Goal: Navigation & Orientation: Find specific page/section

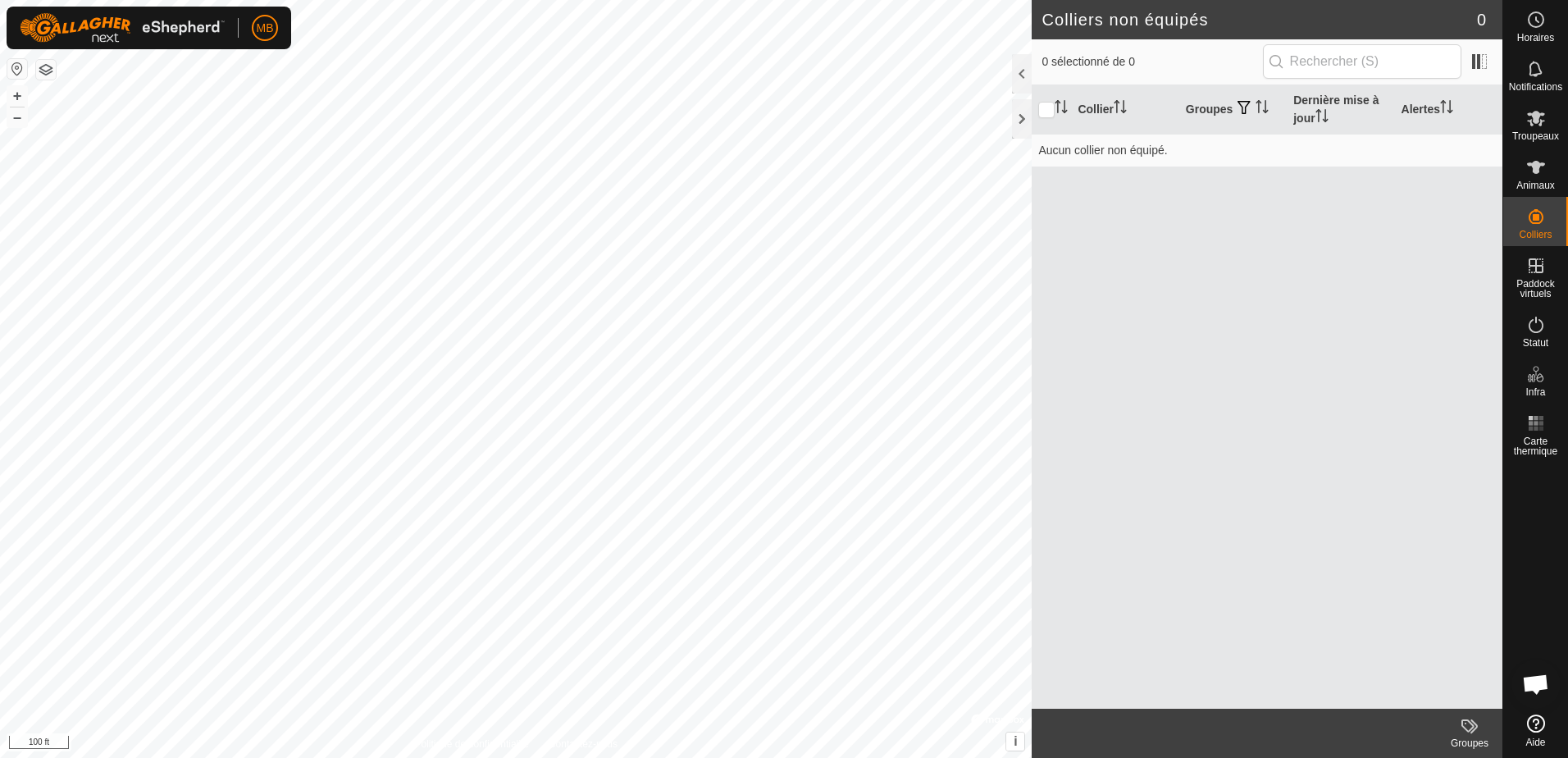
scroll to position [2193, 0]
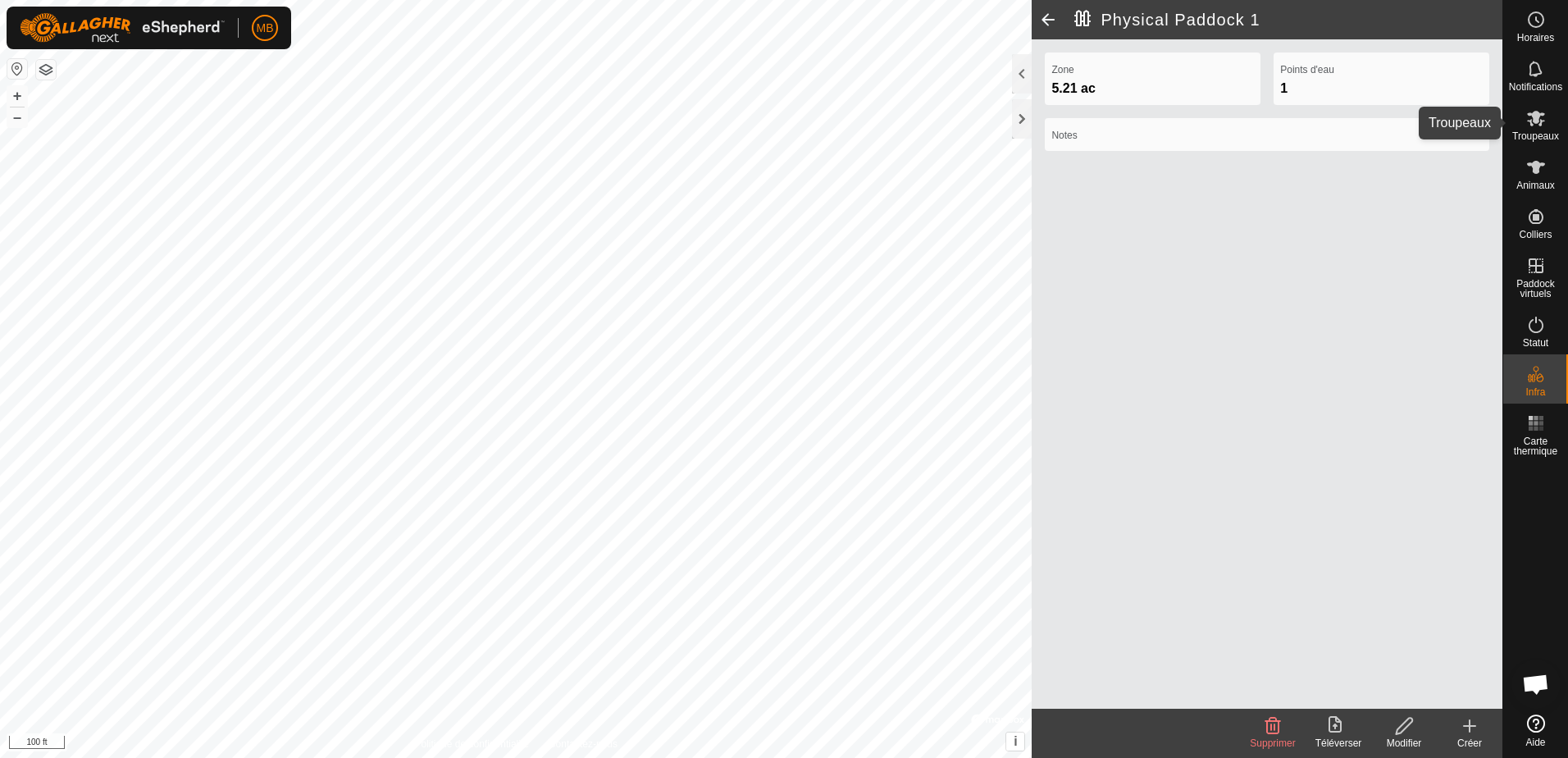
click at [1530, 124] on icon at bounding box center [1537, 118] width 20 height 20
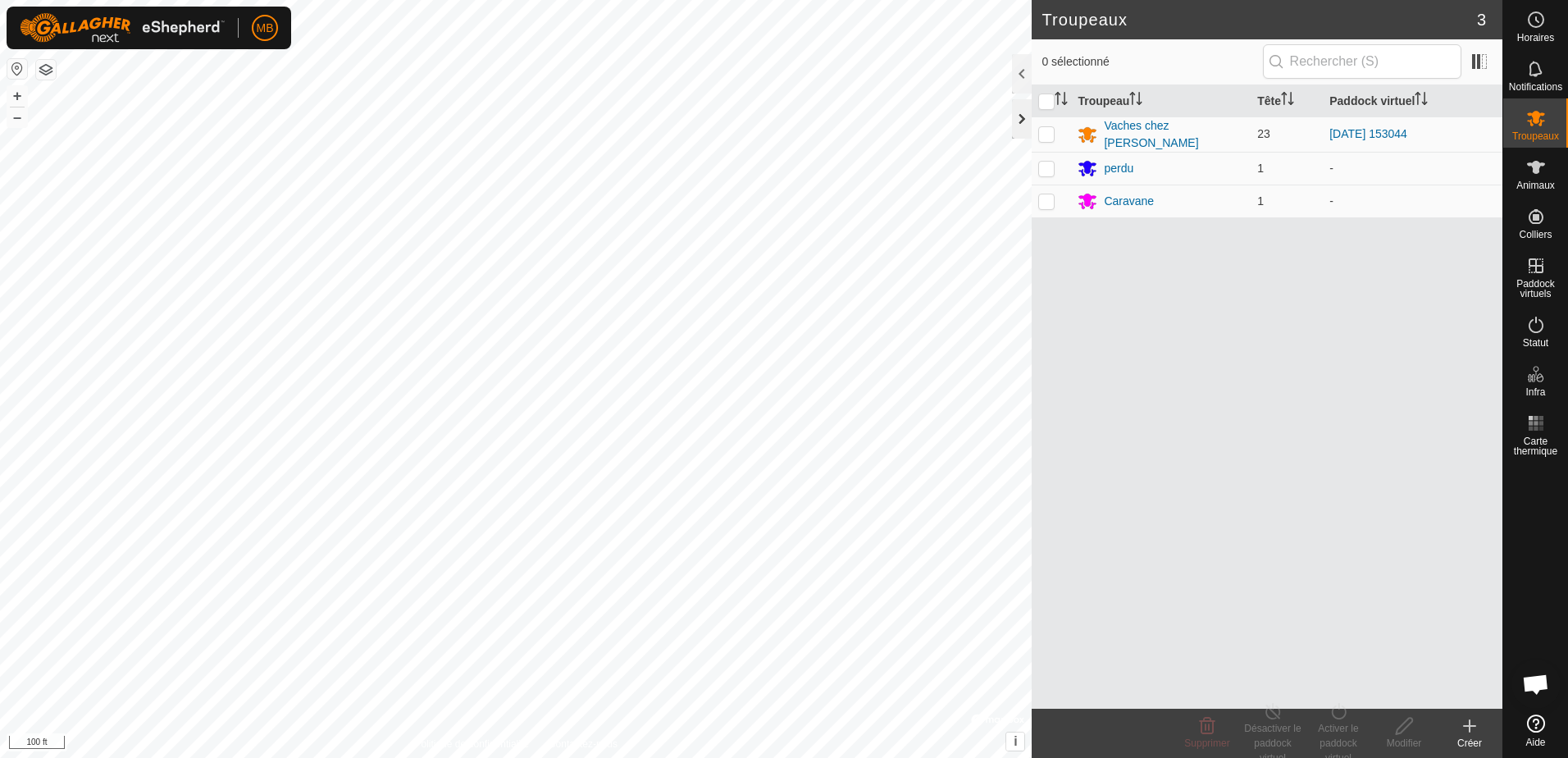
click at [1020, 121] on div at bounding box center [1022, 118] width 20 height 39
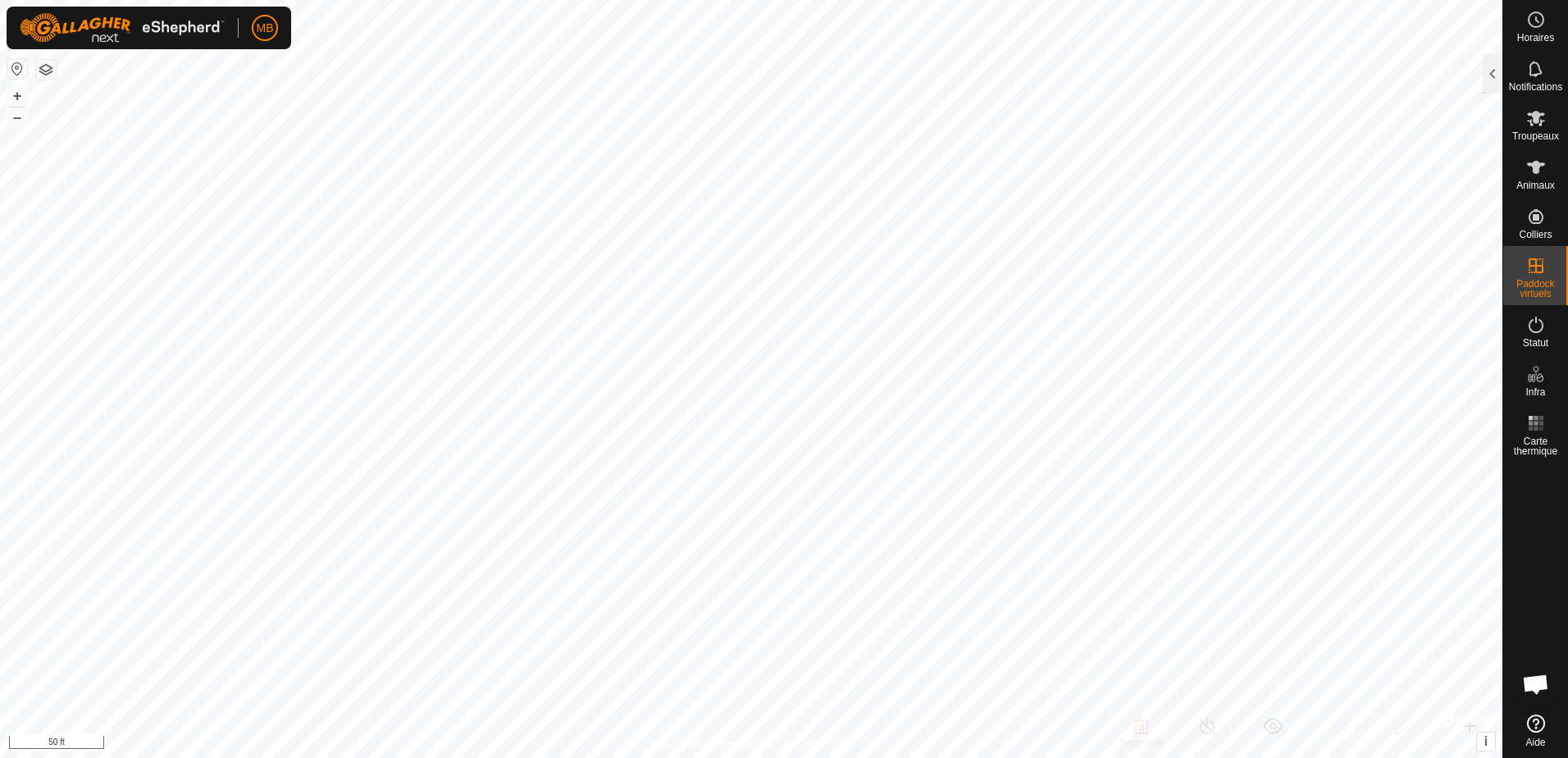
checkbox input "true"
checkbox input "false"
checkbox input "true"
